Goal: Information Seeking & Learning: Learn about a topic

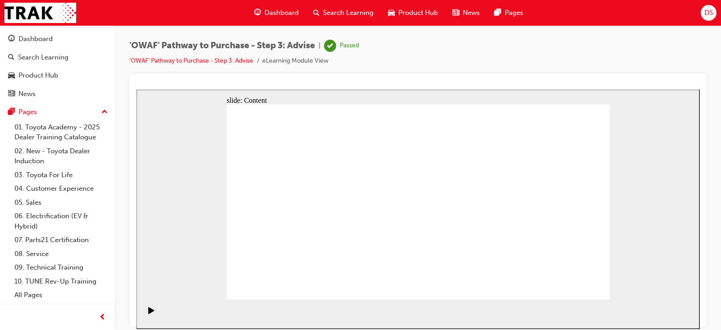
click at [144, 311] on div "Play (Ctrl+Alt+P)" at bounding box center [151, 313] width 15 height 15
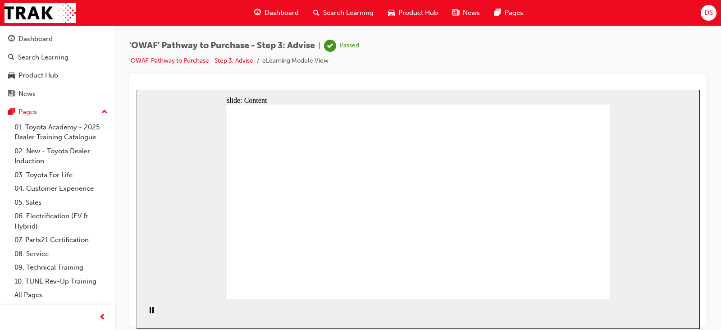
click at [54, 44] on div "Dashboard" at bounding box center [57, 38] width 99 height 11
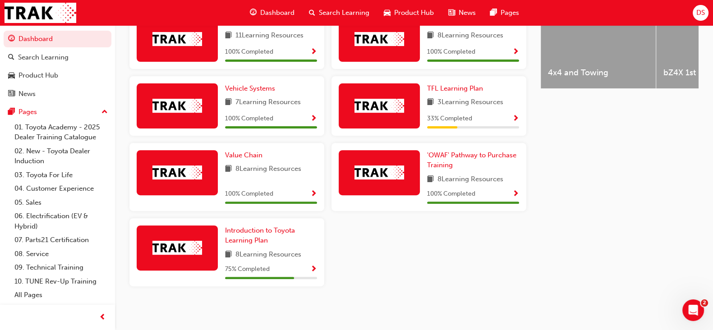
scroll to position [408, 0]
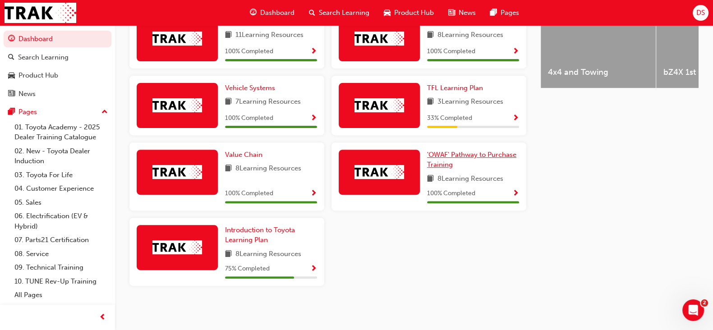
click at [448, 157] on link "'OWAF' Pathway to Purchase Training" at bounding box center [473, 160] width 92 height 20
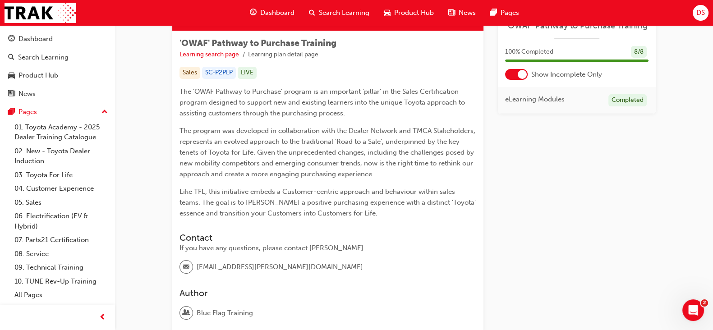
scroll to position [220, 0]
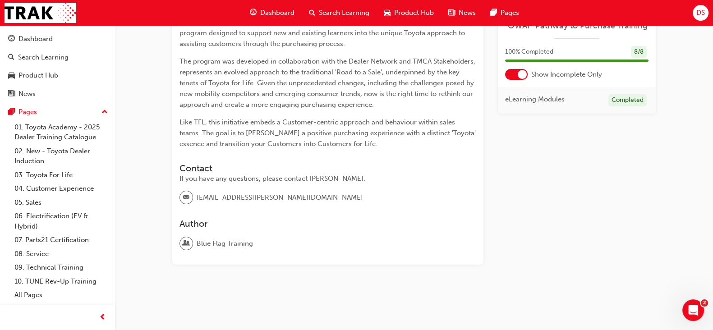
click at [520, 70] on div at bounding box center [521, 74] width 9 height 9
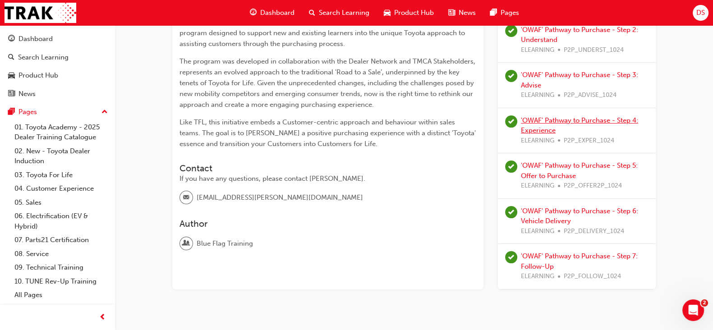
click at [557, 122] on link "'OWAF' Pathway to Purchase - Step 4: Experience" at bounding box center [579, 125] width 117 height 18
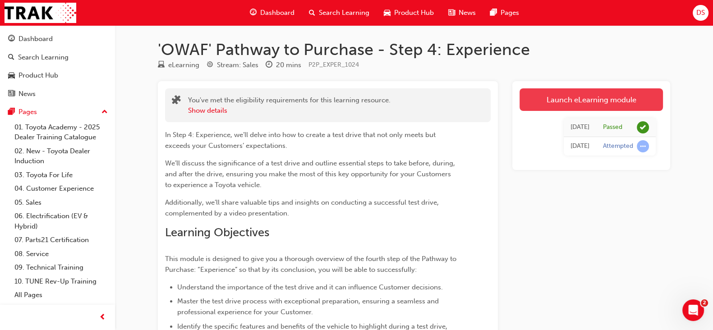
click at [555, 105] on link "Launch eLearning module" at bounding box center [590, 99] width 143 height 23
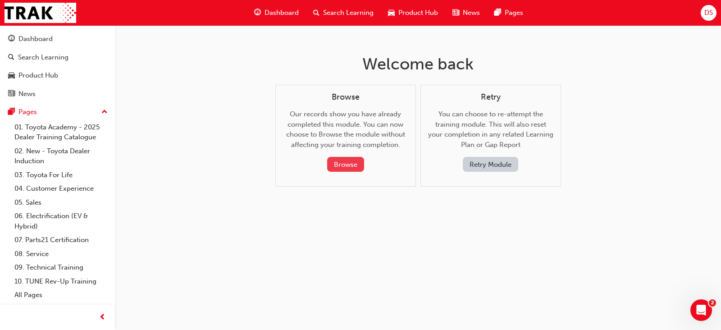
click at [337, 162] on button "Browse" at bounding box center [345, 164] width 37 height 15
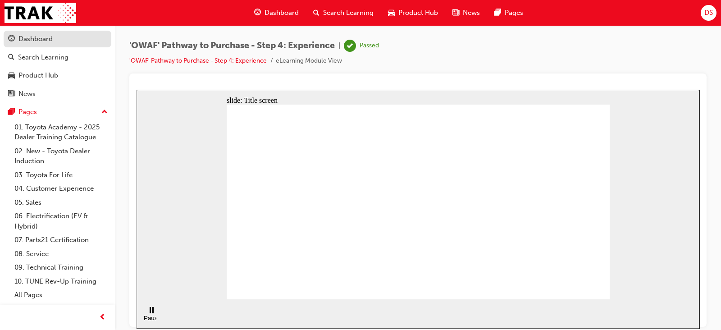
click at [47, 43] on div "Dashboard" at bounding box center [35, 39] width 34 height 10
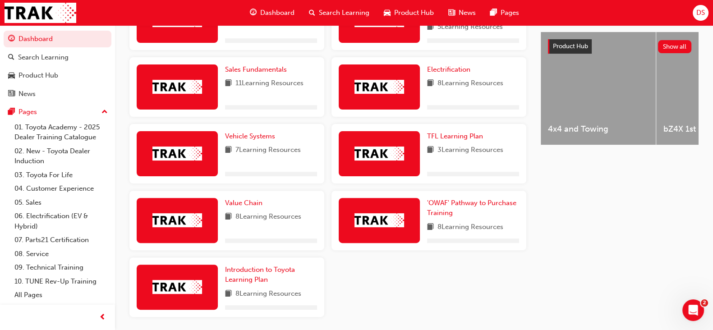
scroll to position [352, 0]
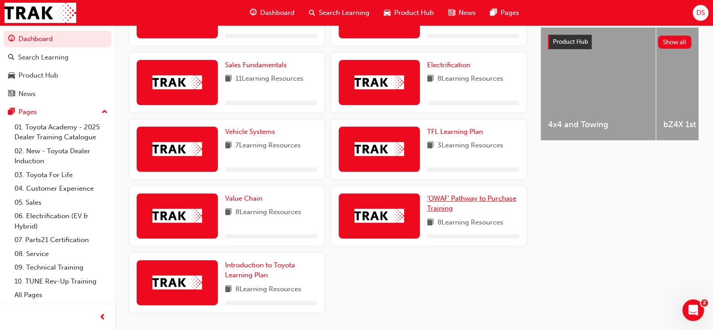
click at [435, 203] on div "'OWAF' Pathway to Purchase Training 8 Learning Resources" at bounding box center [428, 215] width 195 height 59
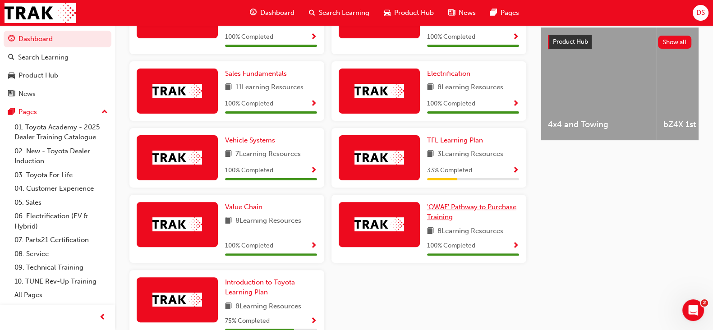
click at [437, 208] on span "'OWAF' Pathway to Purchase Training" at bounding box center [471, 212] width 89 height 18
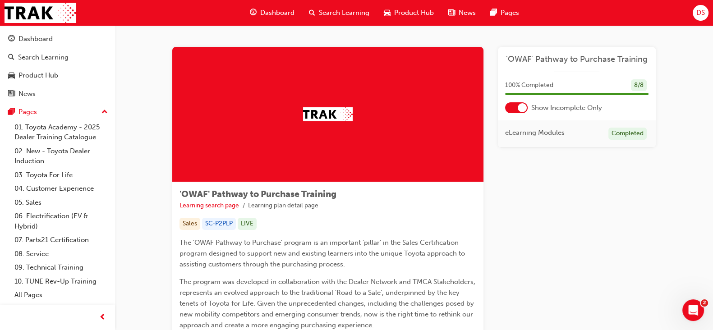
click at [515, 109] on div at bounding box center [516, 107] width 23 height 11
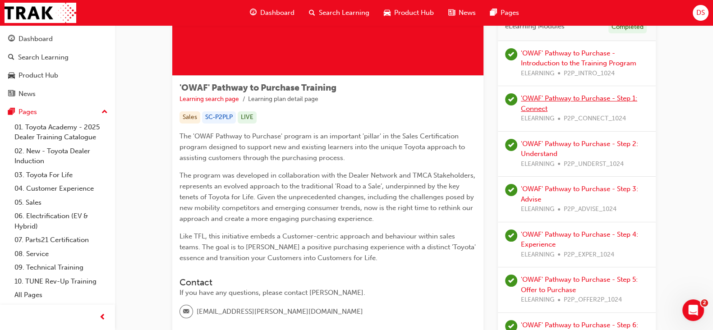
scroll to position [107, 0]
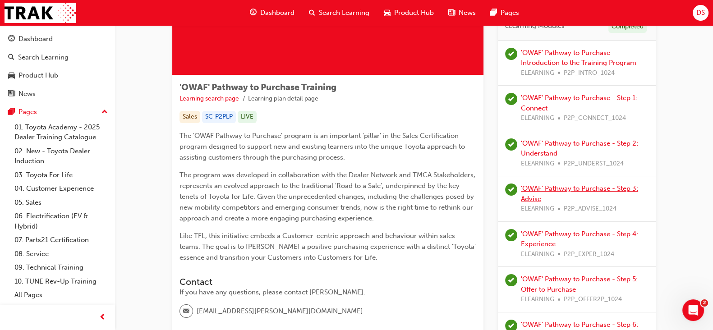
click at [594, 187] on link "'OWAF' Pathway to Purchase - Step 3: Advise" at bounding box center [579, 193] width 117 height 18
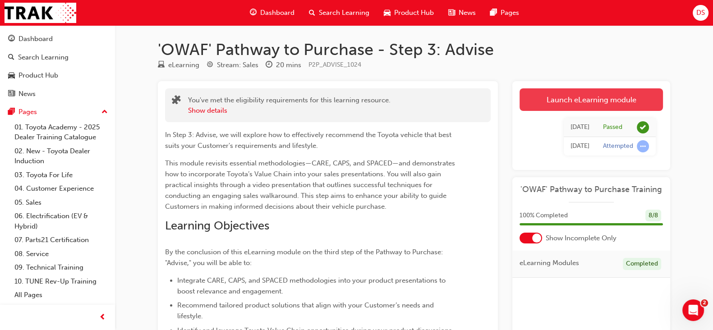
click at [565, 101] on link "Launch eLearning module" at bounding box center [590, 99] width 143 height 23
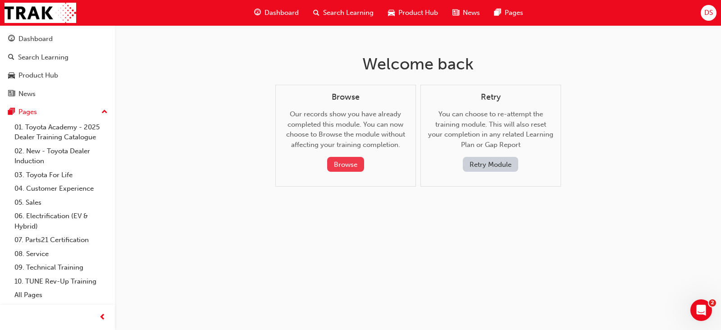
click at [352, 159] on button "Browse" at bounding box center [345, 164] width 37 height 15
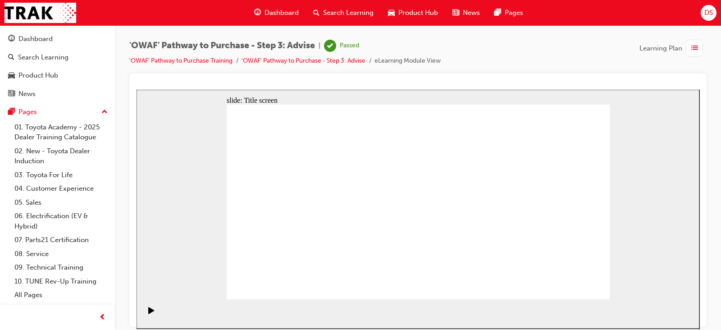
click at [412, 306] on section "Playback Speed 2 1.75 1.5 1.25" at bounding box center [418, 313] width 563 height 29
